Goal: Complete application form

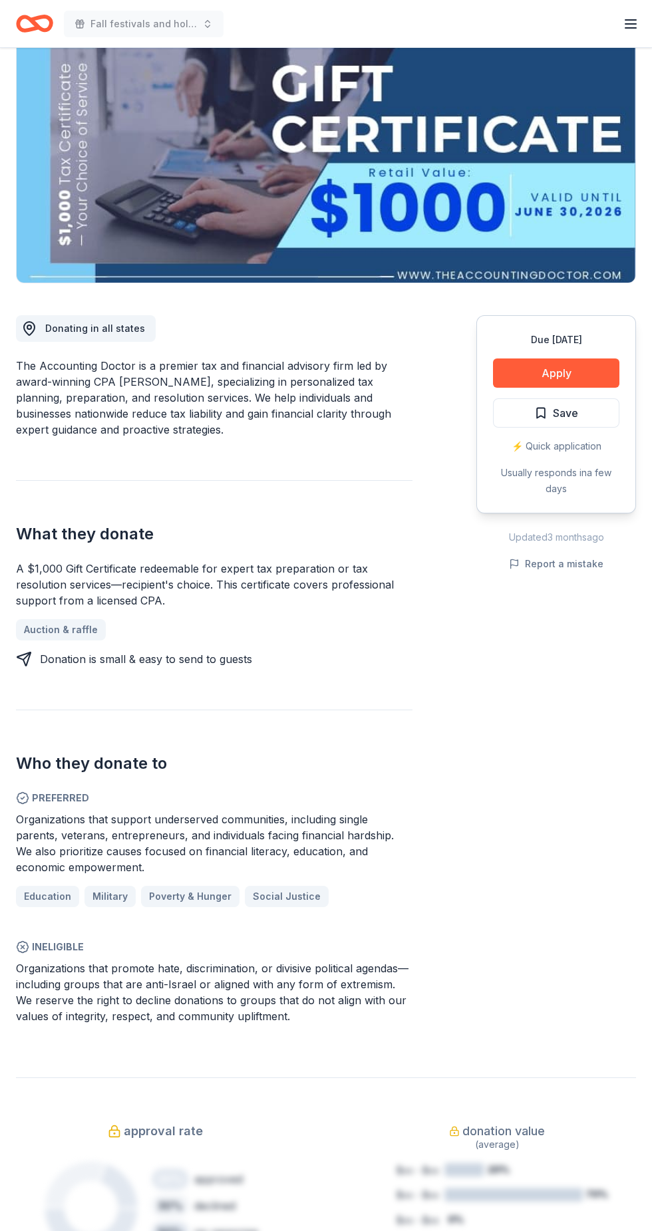
scroll to position [67, 0]
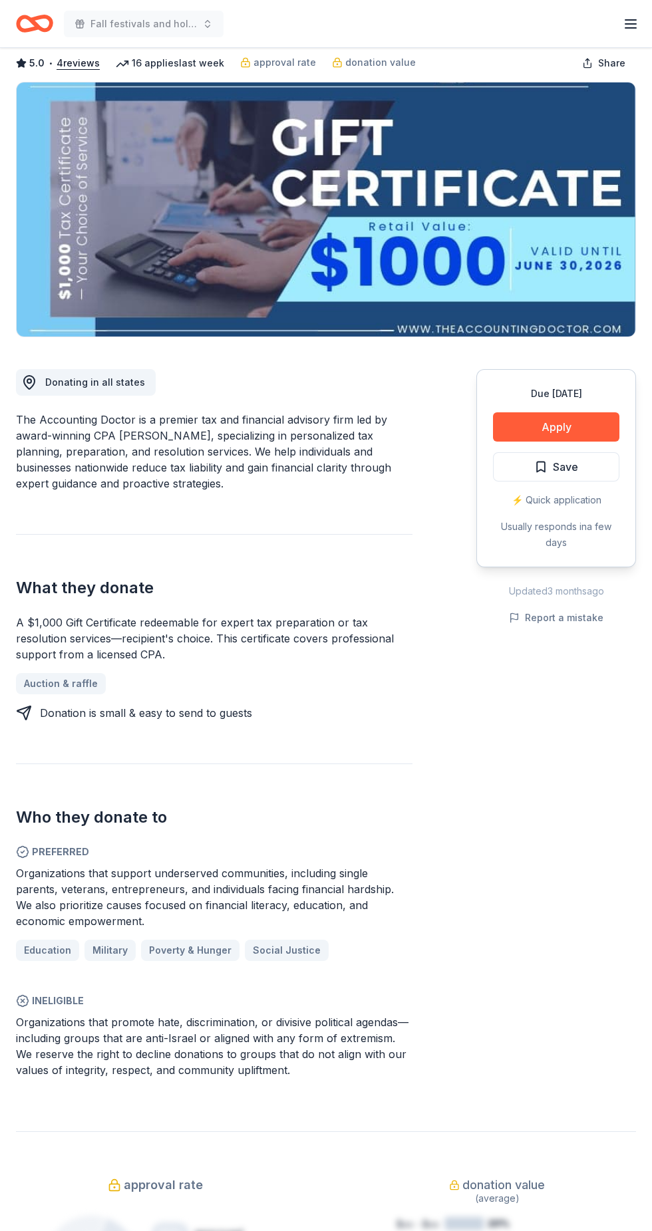
click at [592, 431] on button "Apply" at bounding box center [556, 426] width 126 height 29
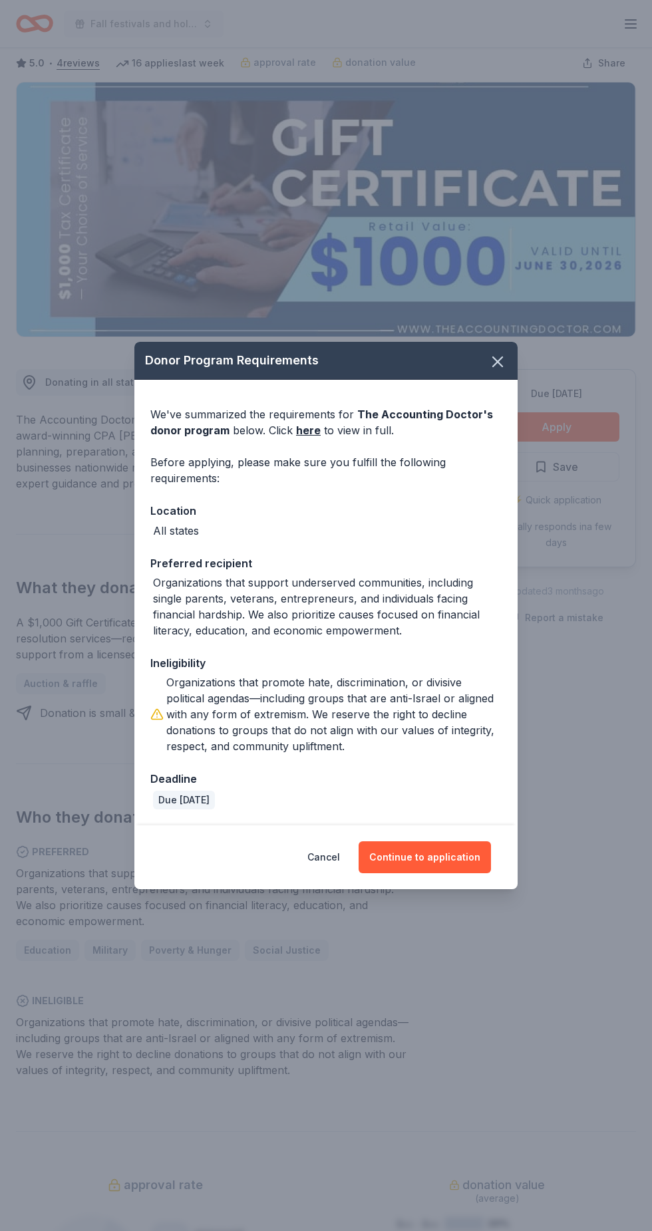
click at [430, 856] on button "Continue to application" at bounding box center [424, 857] width 132 height 32
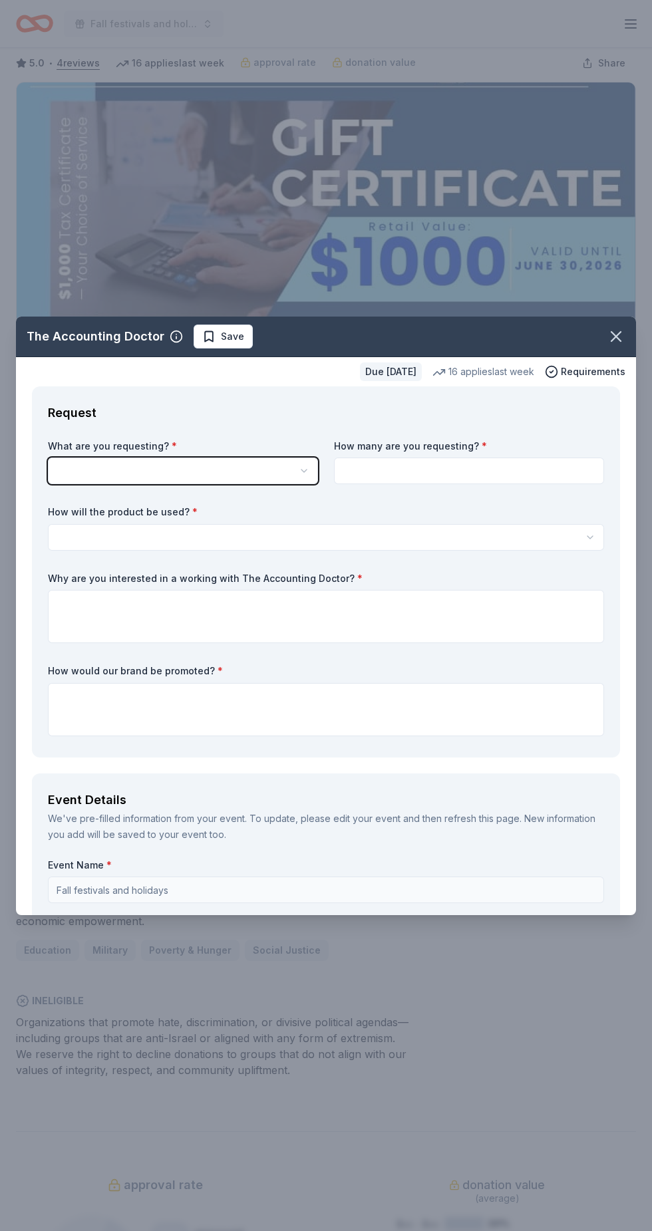
click at [258, 480] on button "button" at bounding box center [183, 470] width 270 height 27
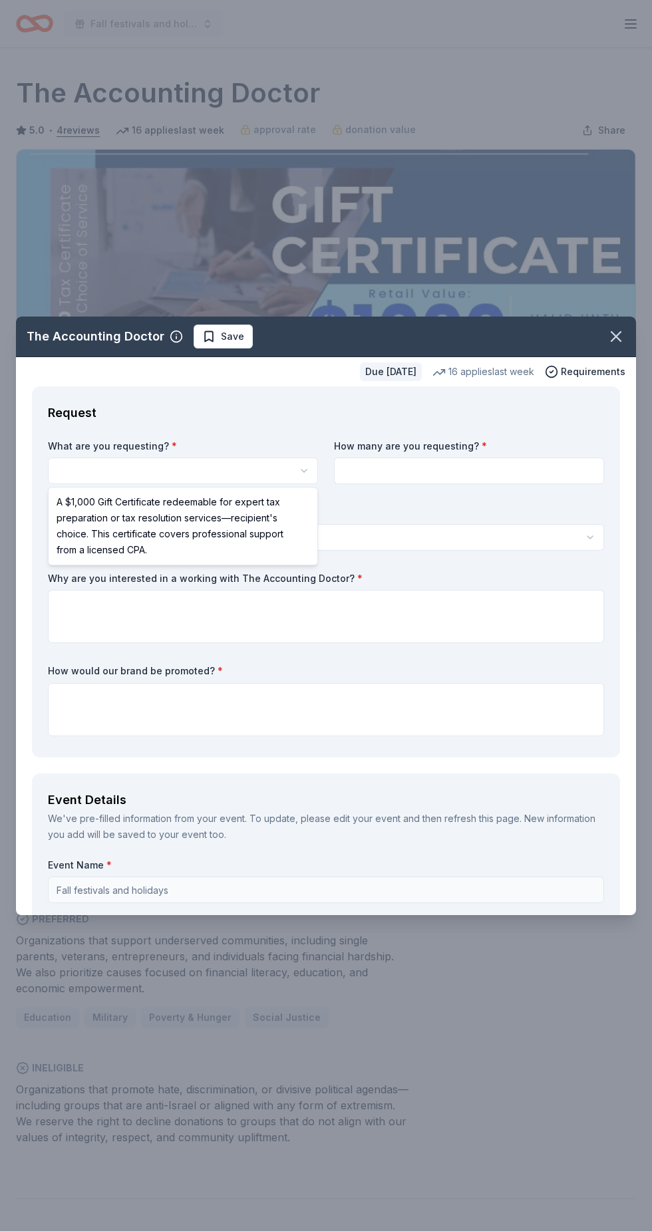
scroll to position [0, 0]
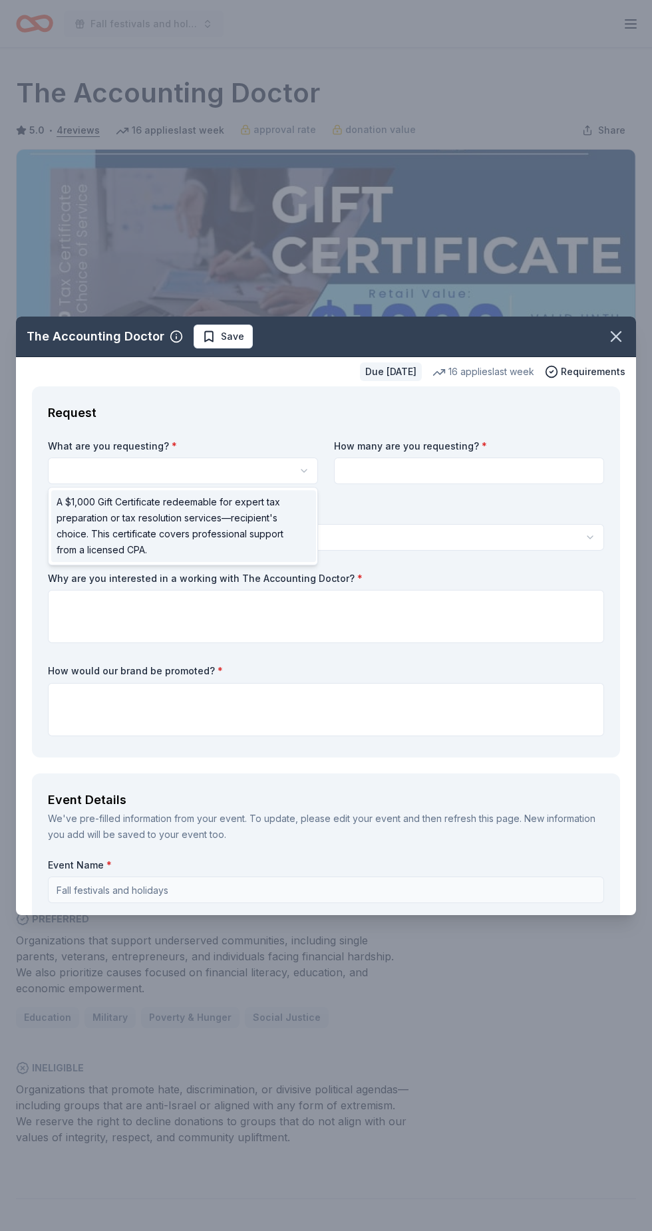
click at [222, 501] on span "A $1,000 Gift Certificate redeemable for expert tax preparation or tax resoluti…" at bounding box center [176, 526] width 238 height 64
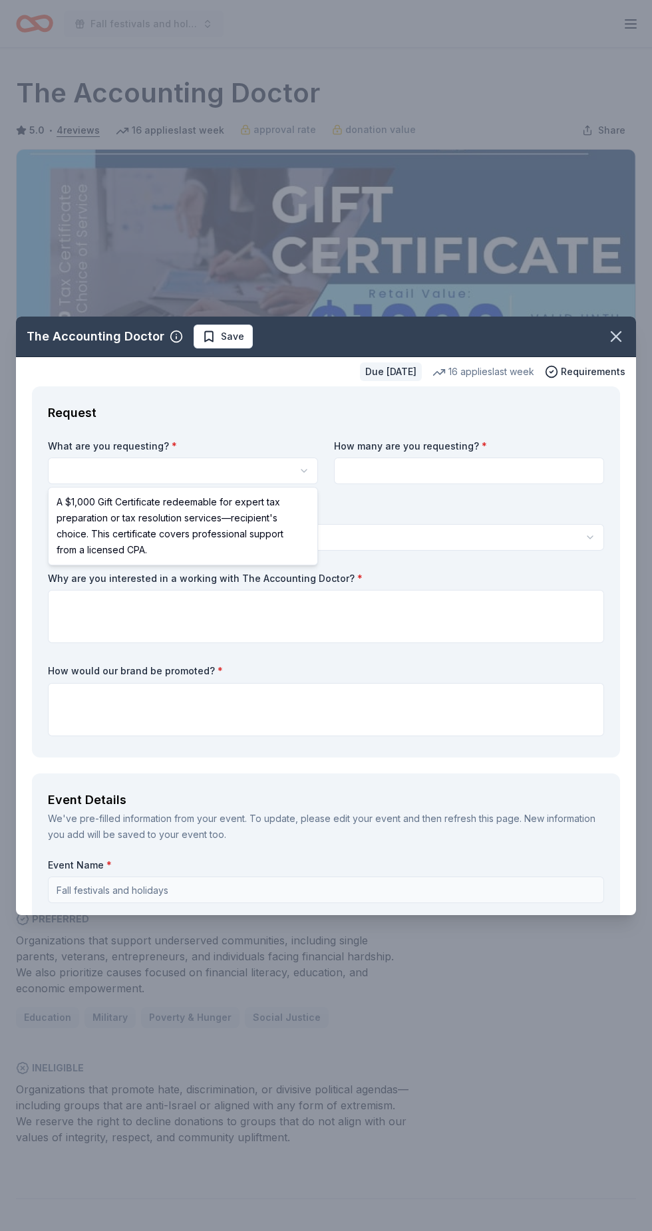
select select "A $1,000 Gift Certificate redeemable for expert tax preparation or tax resoluti…"
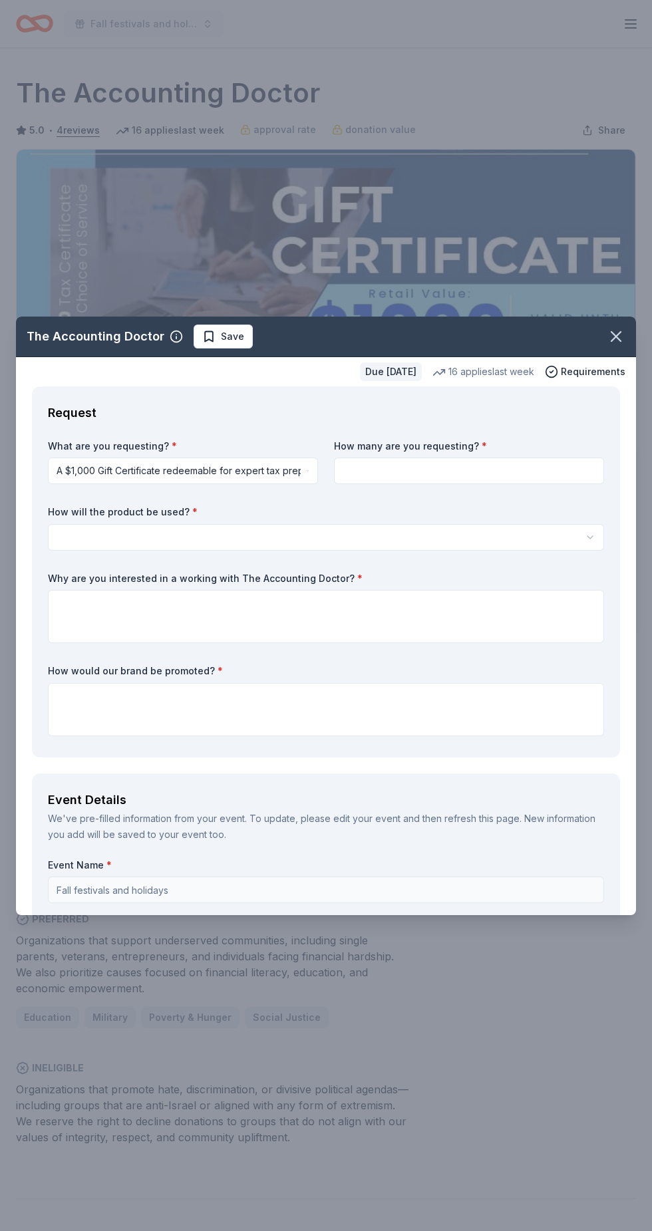
click at [469, 471] on input at bounding box center [469, 470] width 270 height 27
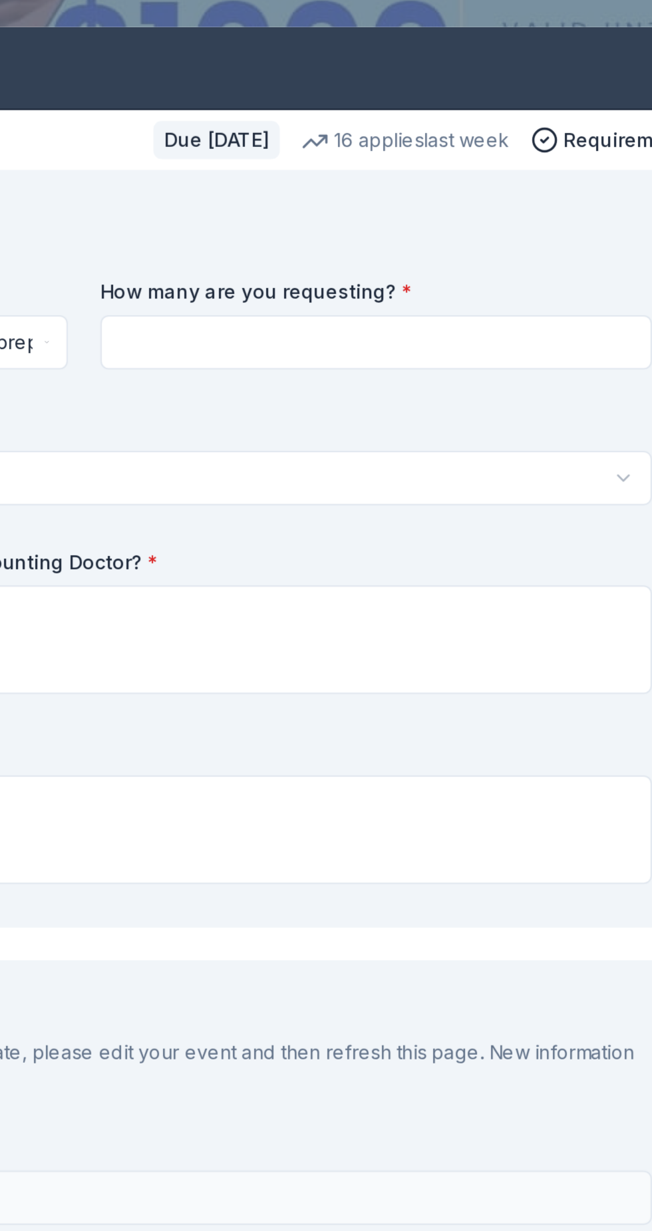
type input "3"
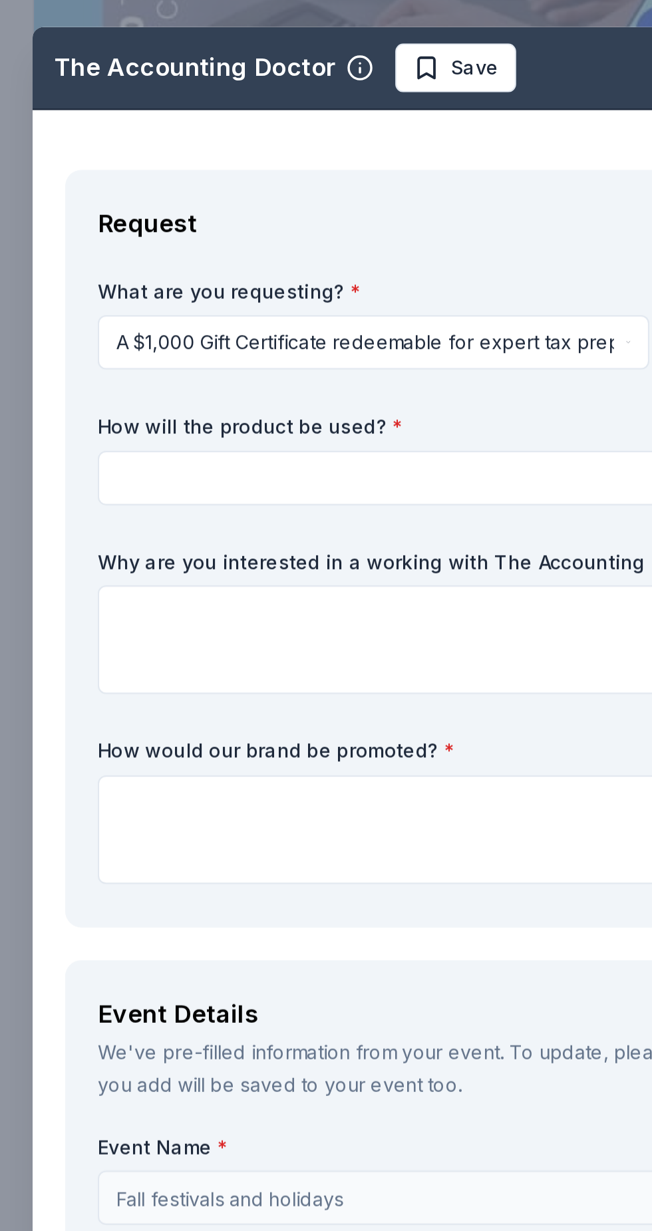
type input "5"
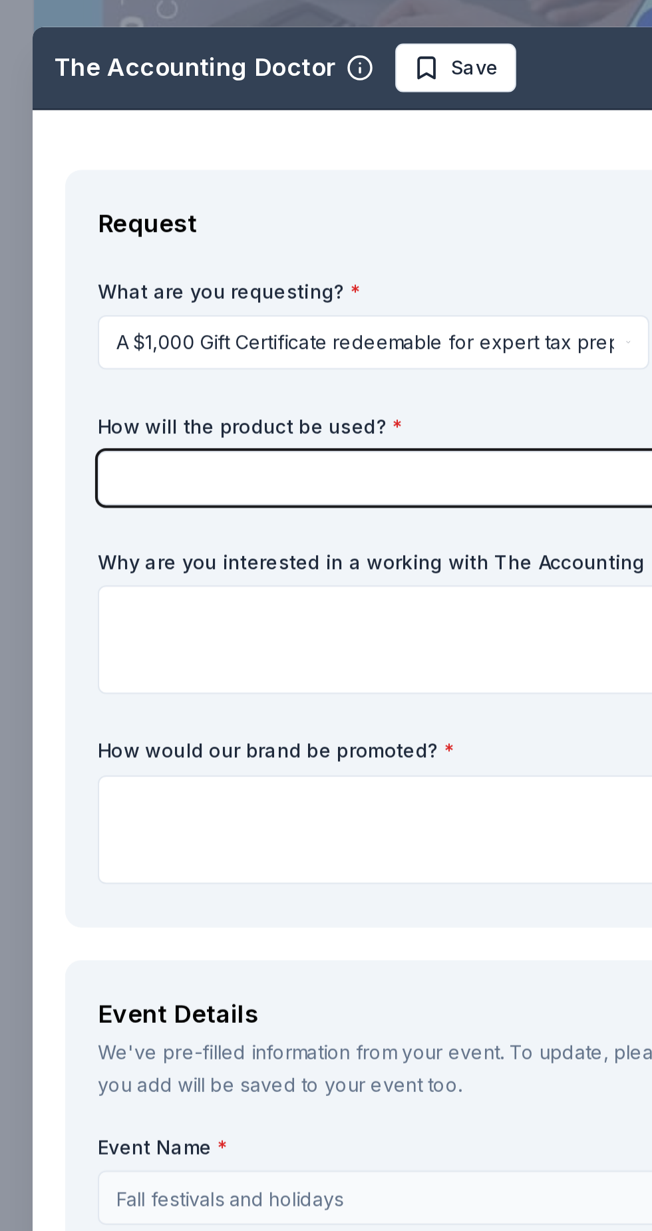
click at [205, 532] on button "button" at bounding box center [326, 537] width 556 height 27
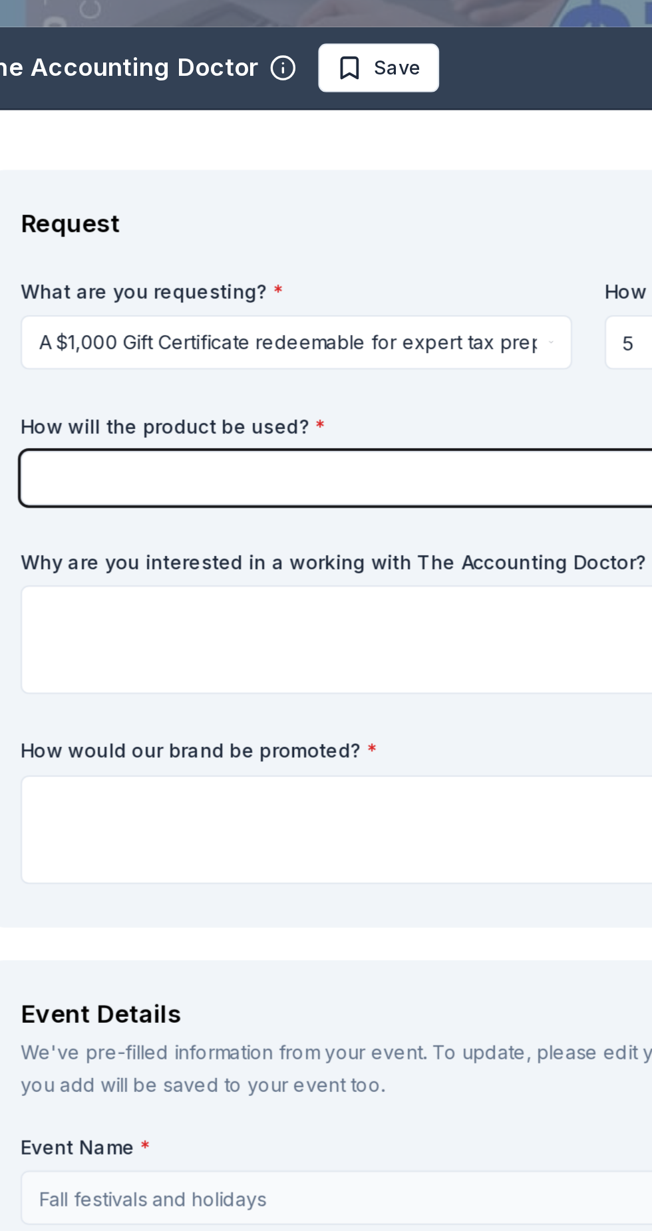
click at [265, 543] on button "button" at bounding box center [326, 537] width 556 height 27
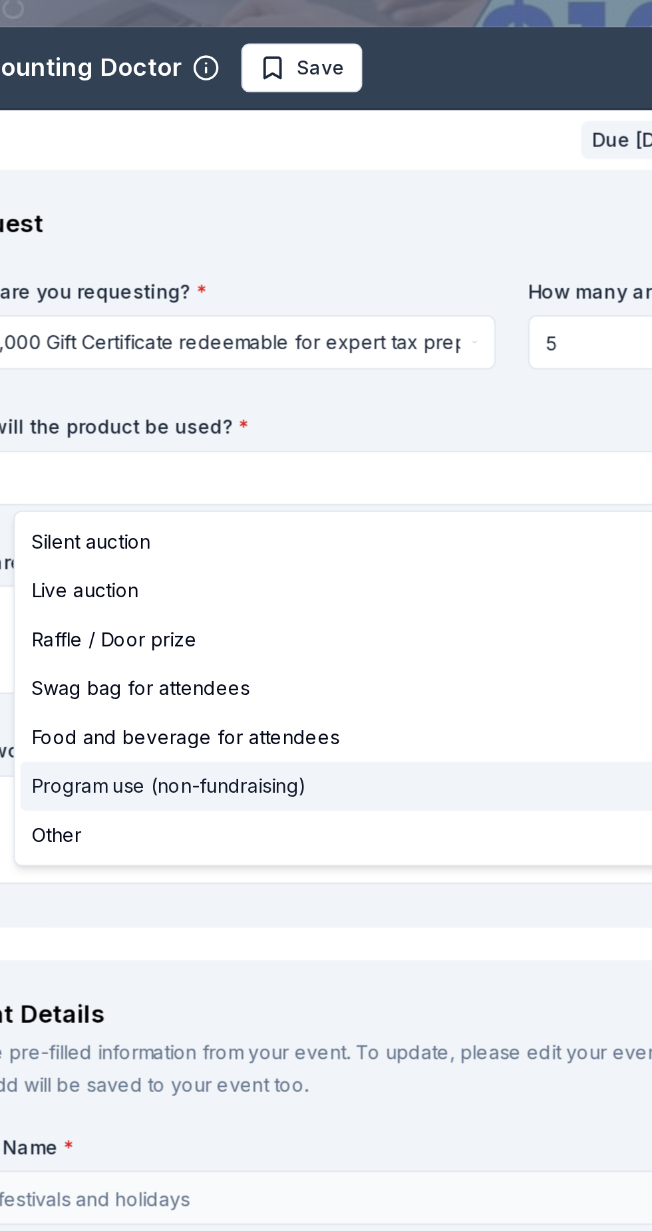
click at [122, 691] on span "Program use (non-fundraising)" at bounding box center [157, 688] width 135 height 16
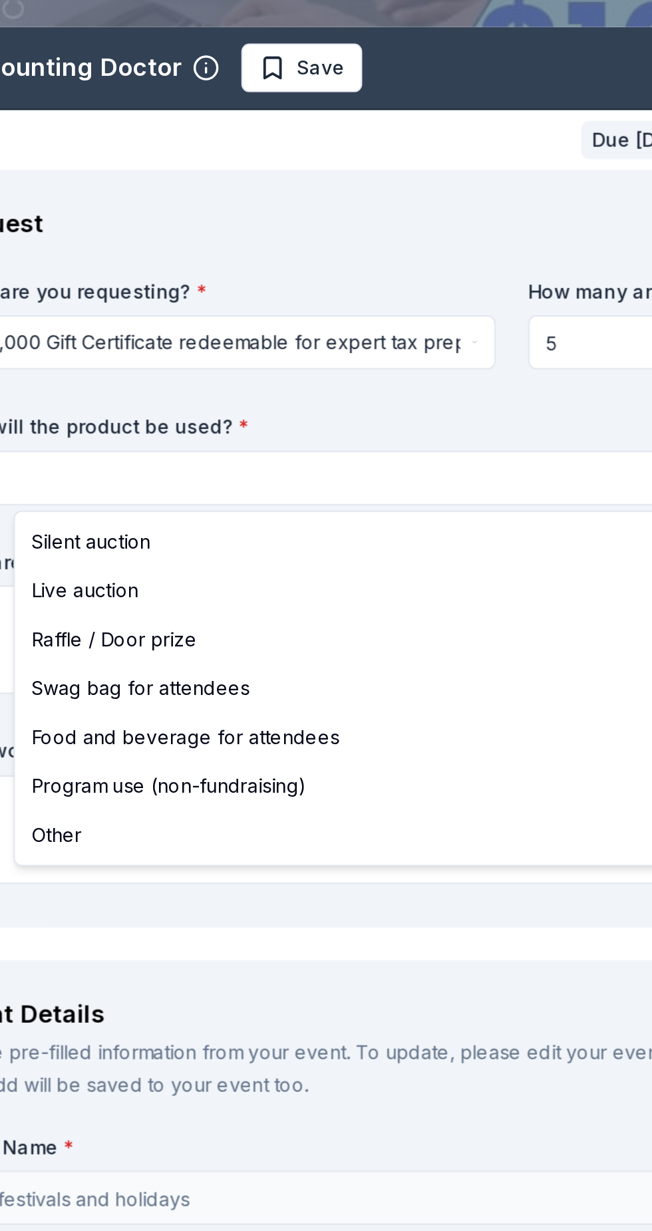
select select "programUse"
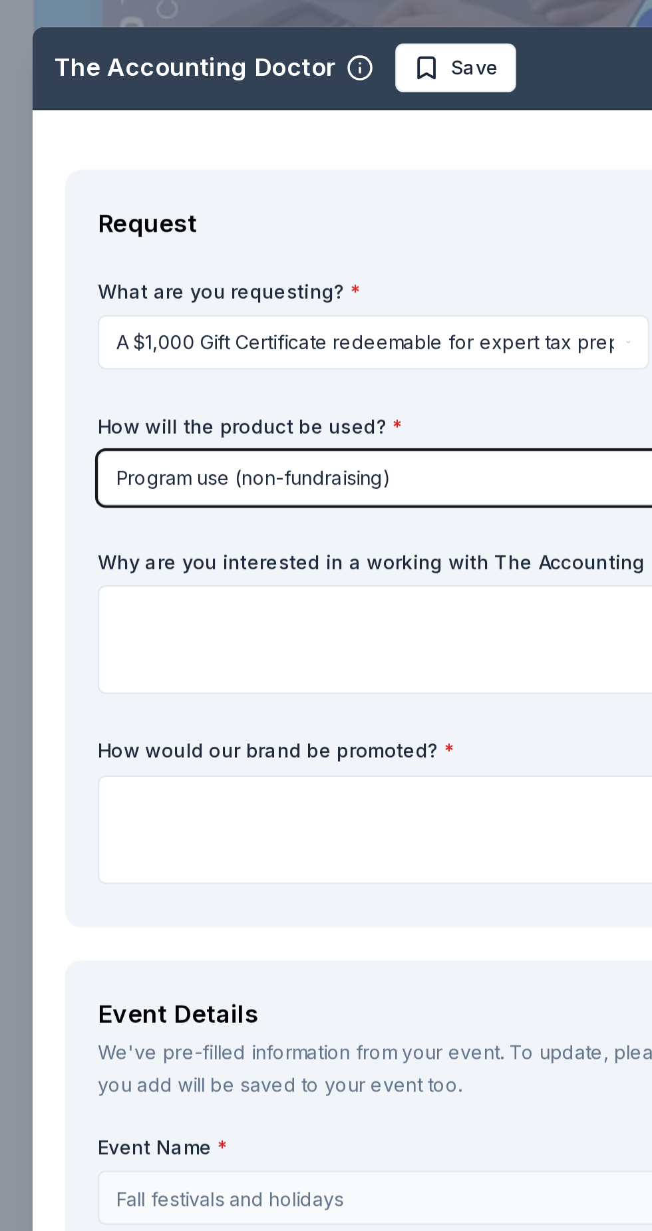
click at [247, 540] on button "Program use (non-fundraising)" at bounding box center [326, 537] width 556 height 27
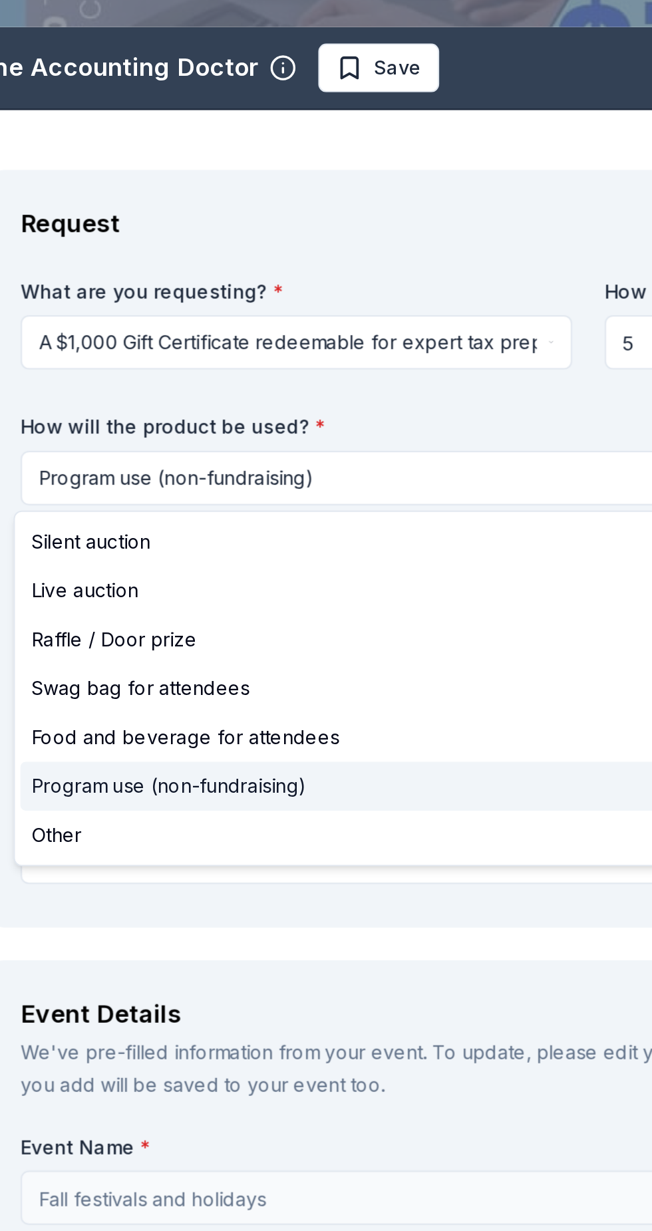
click at [205, 693] on div "Program use (non-fundraising)" at bounding box center [323, 688] width 551 height 24
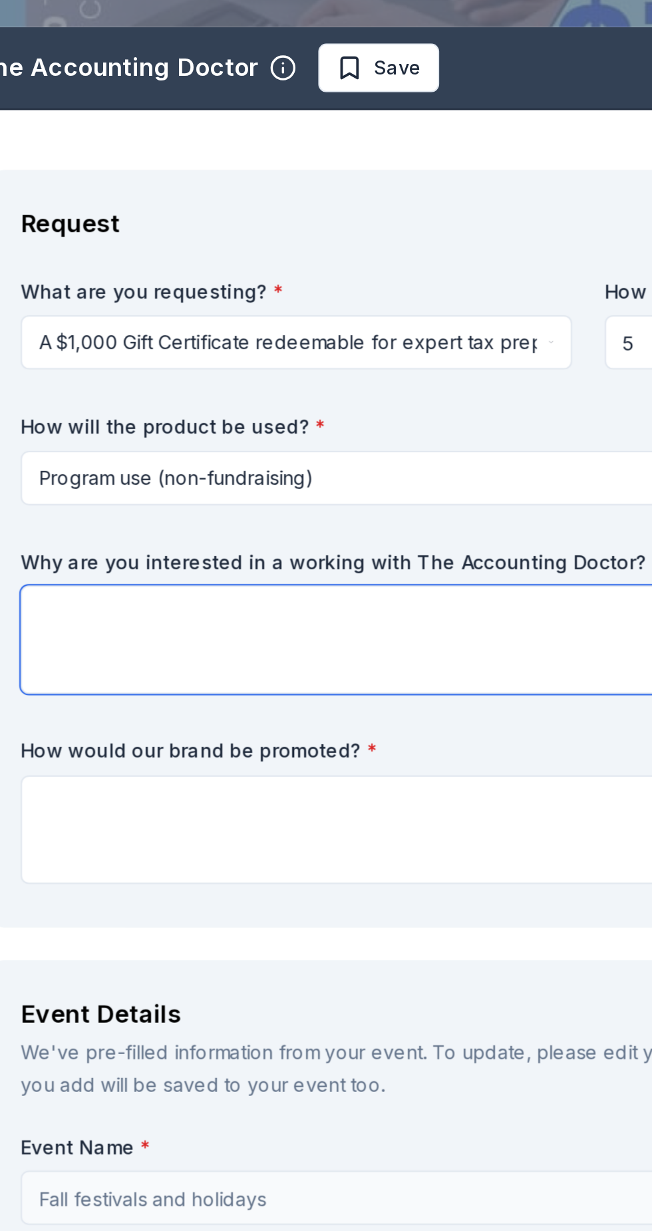
click at [232, 610] on textarea at bounding box center [326, 616] width 556 height 53
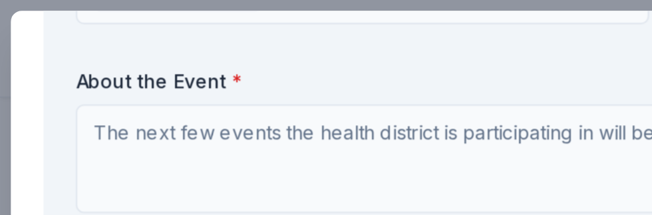
scroll to position [933, 0]
